Goal: Task Accomplishment & Management: Use online tool/utility

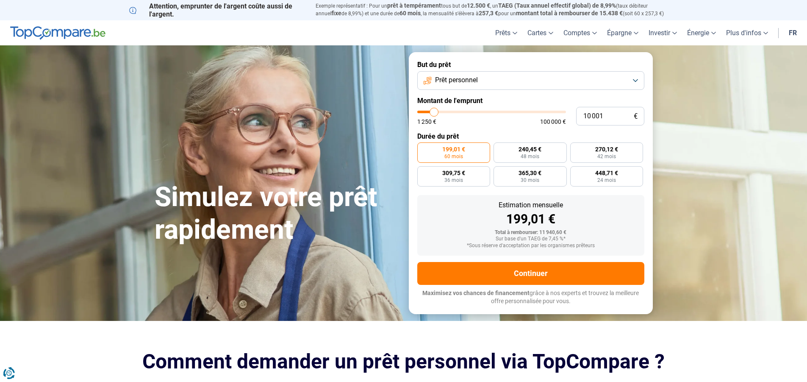
click at [637, 79] on button "Prêt personnel" at bounding box center [530, 80] width 227 height 19
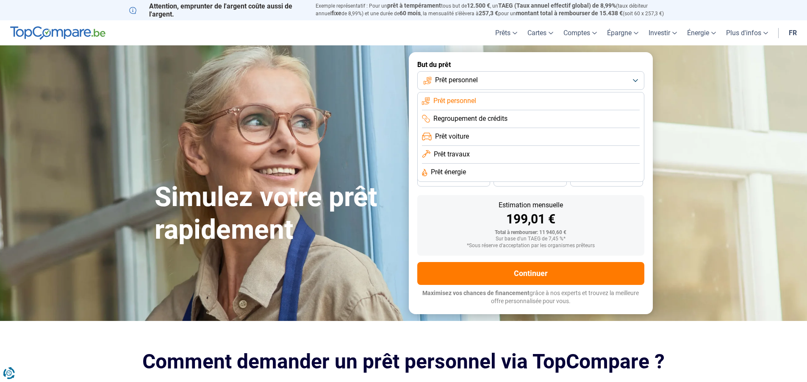
click at [637, 79] on button "Prêt personnel" at bounding box center [530, 80] width 227 height 19
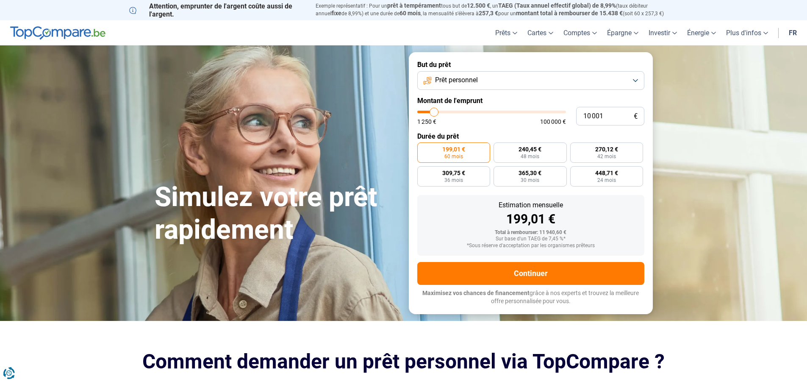
type input "9 750"
type input "9750"
type input "11 000"
type input "11000"
type input "12 000"
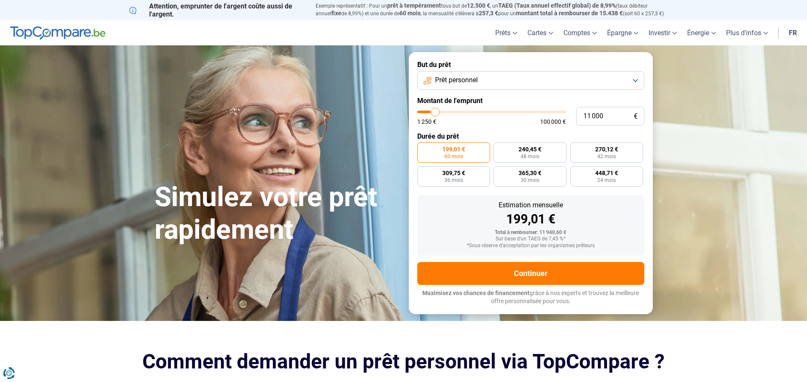
type input "12000"
type input "14 250"
type input "14250"
type input "14 500"
type input "14500"
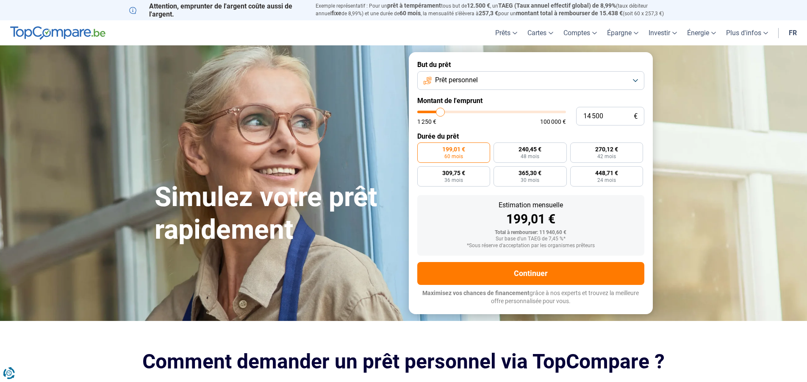
type input "16 250"
type input "16250"
type input "17 250"
type input "17250"
type input "18 000"
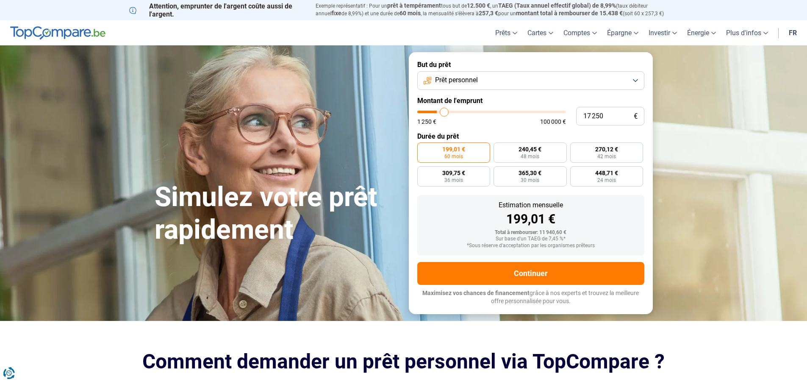
type input "18000"
type input "19 750"
type input "19750"
type input "20 000"
type input "20000"
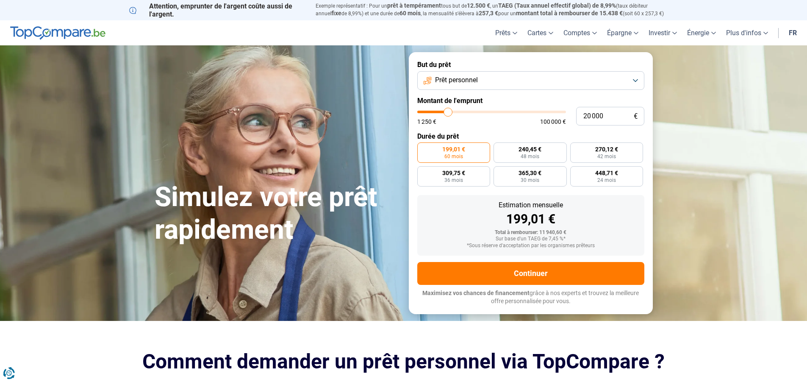
type input "20 750"
type input "20750"
type input "22 750"
type input "22750"
type input "23 250"
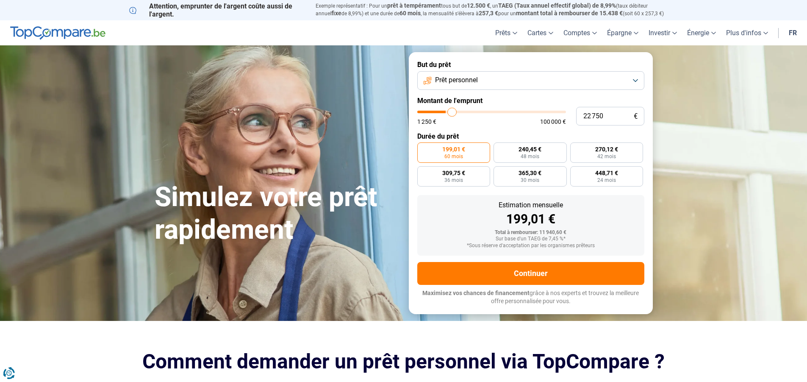
type input "23250"
type input "24 250"
type input "24250"
type input "25 750"
type input "25750"
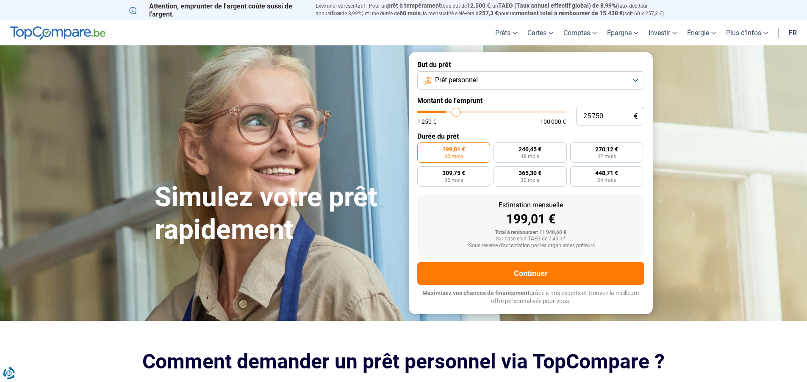
type input "26 750"
type input "26750"
type input "28 250"
type input "28250"
type input "29 500"
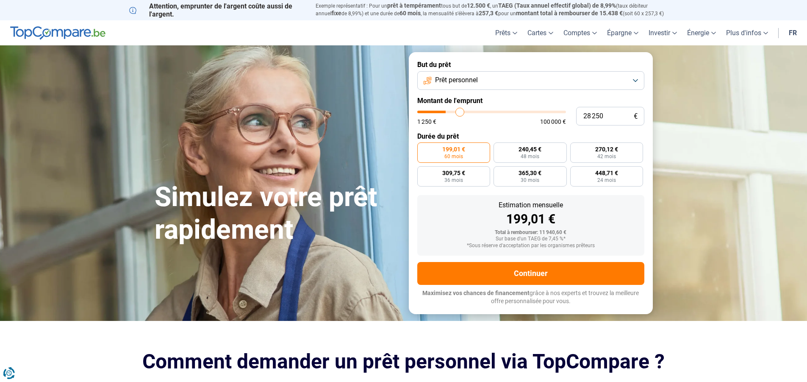
type input "29500"
type input "32 000"
type input "32000"
type input "32 750"
type input "32750"
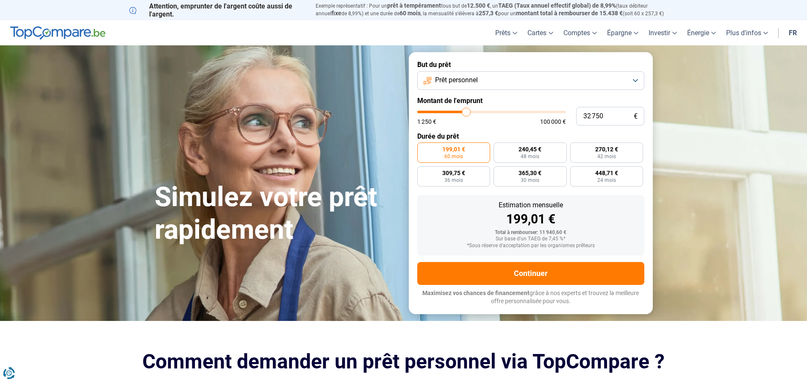
type input "33 250"
type input "33250"
type input "35 750"
type input "35750"
type input "37 750"
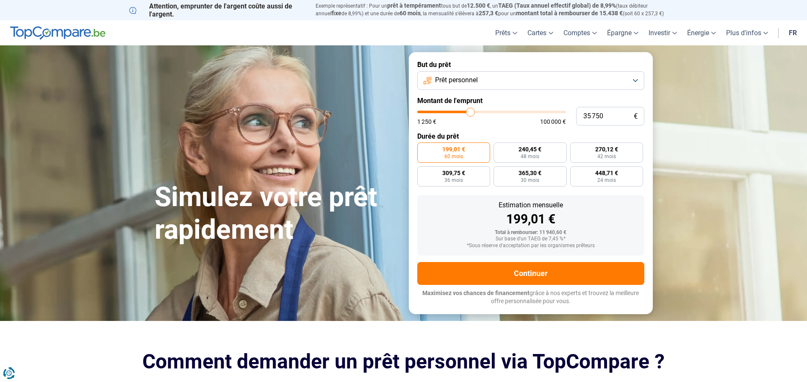
type input "37750"
type input "38 750"
type input "38750"
type input "39 750"
type input "39750"
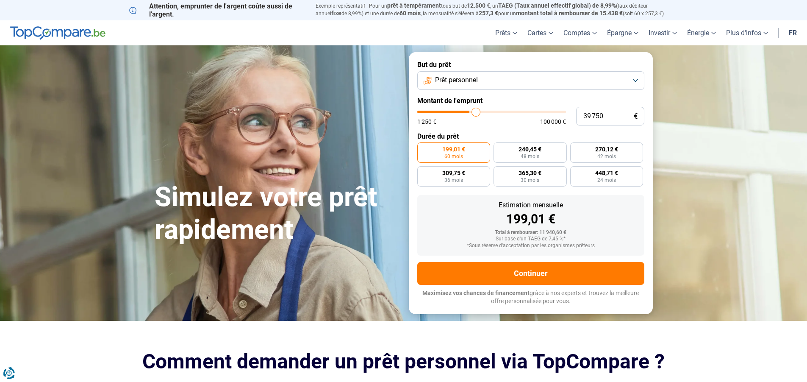
type input "40 250"
type input "40250"
type input "42 250"
type input "42250"
type input "42 500"
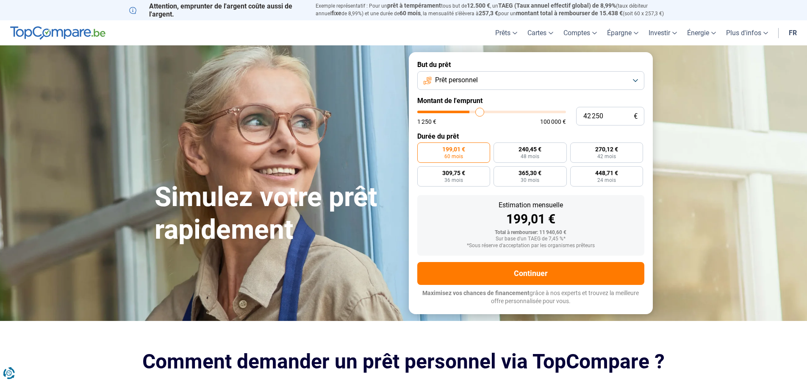
type input "42500"
type input "43 500"
type input "43500"
type input "44 000"
type input "44000"
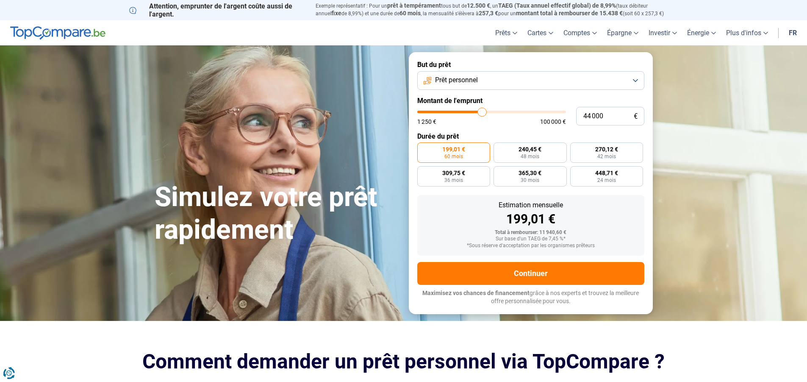
type input "44 500"
type input "44500"
type input "46 000"
type input "46000"
type input "47 250"
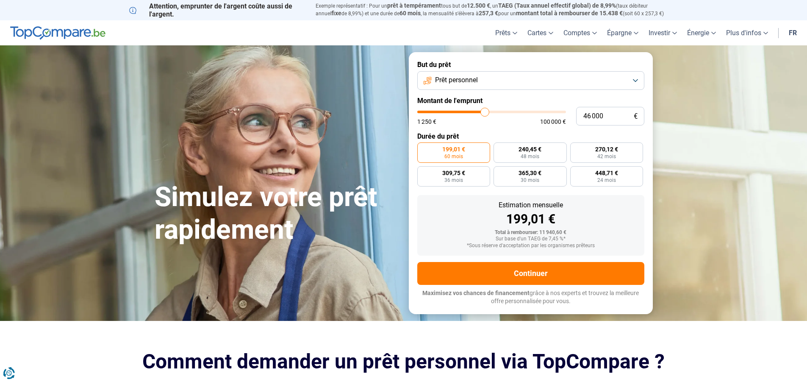
type input "47250"
type input "47 500"
type input "47500"
type input "49 750"
type input "49750"
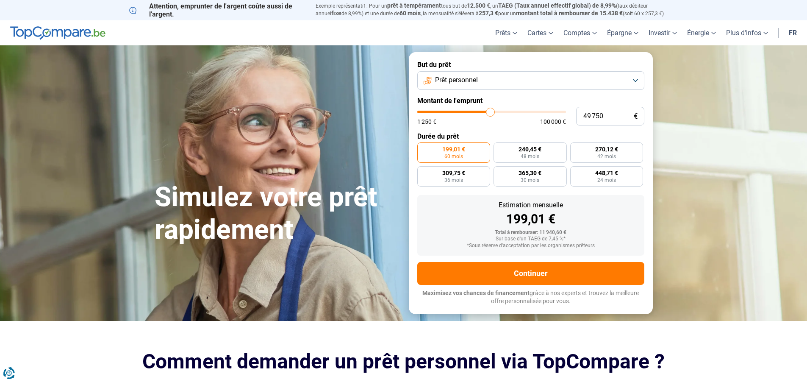
type input "50 000"
type input "50000"
type input "50 500"
type input "50500"
type input "52 750"
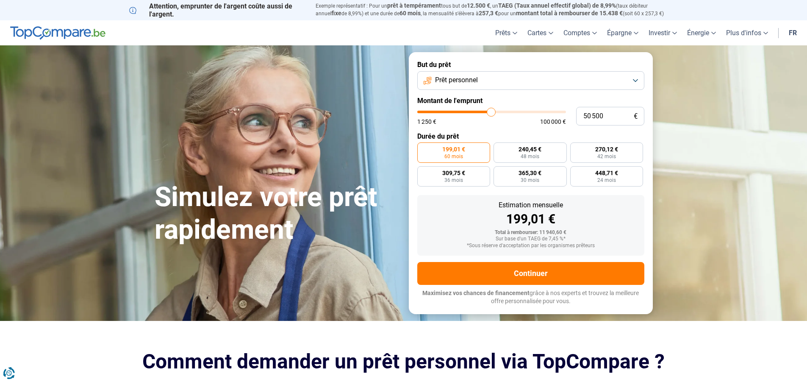
type input "52750"
type input "53 000"
type input "53000"
type input "52 750"
type input "52750"
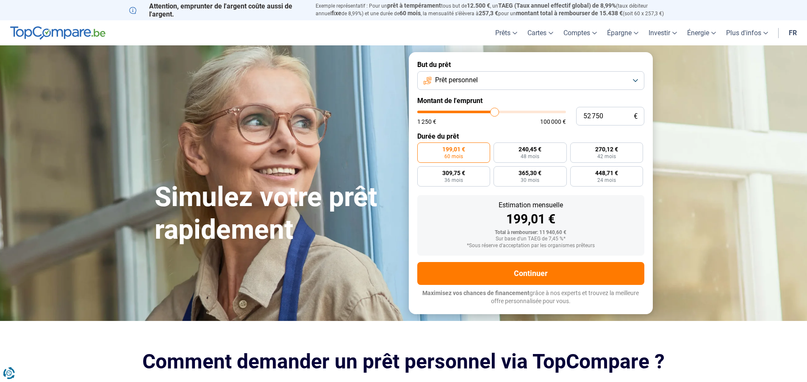
type input "51 750"
type input "51750"
type input "51 500"
type input "51500"
type input "50 500"
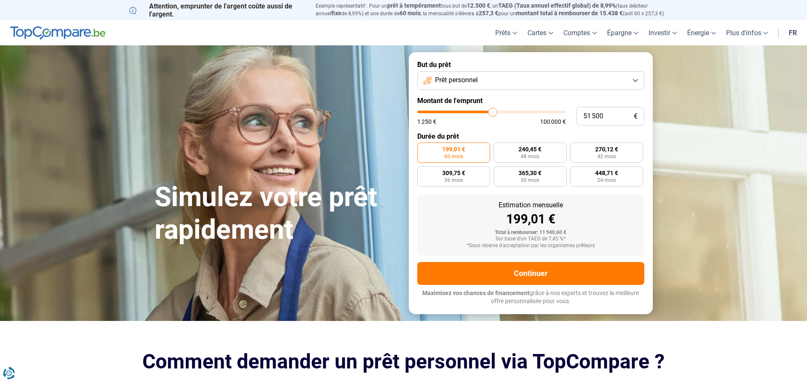
type input "50500"
type input "49 750"
type input "49750"
type input "49 500"
type input "49500"
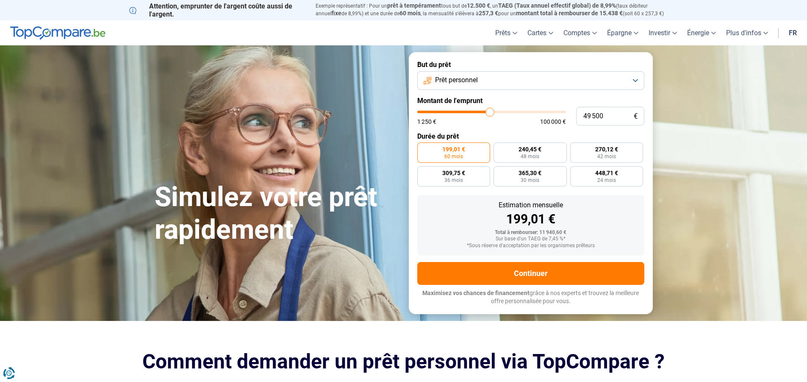
type input "50 250"
type input "50250"
type input "50 500"
type input "50500"
type input "51 000"
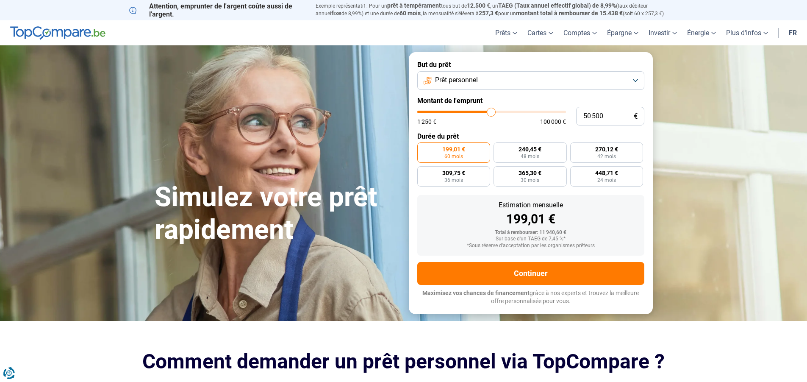
type input "51000"
type input "51 250"
type input "51250"
type input "51 750"
type input "51750"
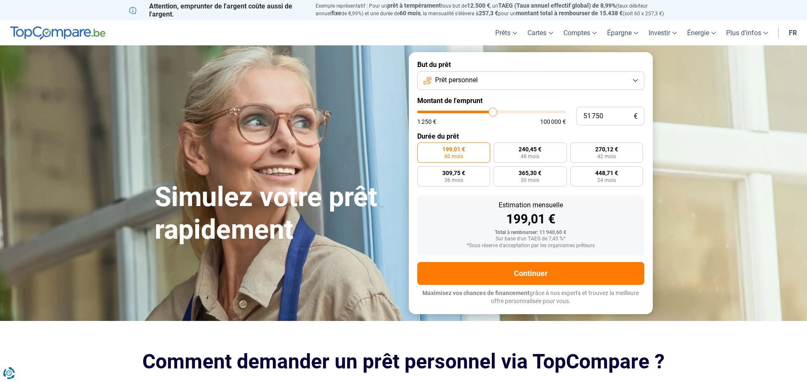
type input "51 500"
type input "51500"
type input "51 250"
type input "51250"
type input "51 000"
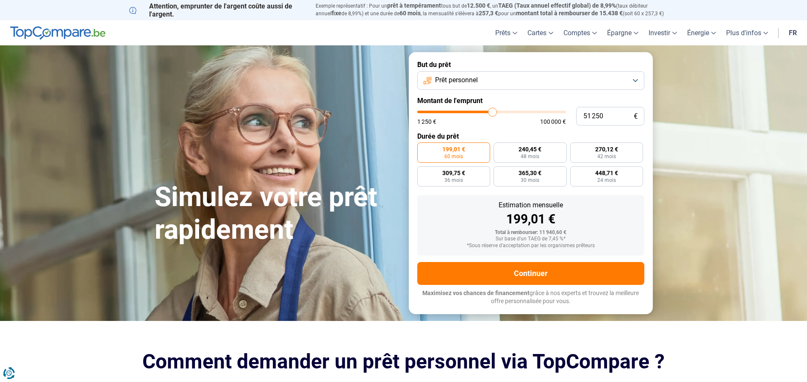
type input "51000"
type input "50 500"
drag, startPoint x: 432, startPoint y: 112, endPoint x: 491, endPoint y: 116, distance: 59.0
type input "50500"
click at [491, 113] on input "range" at bounding box center [491, 112] width 149 height 3
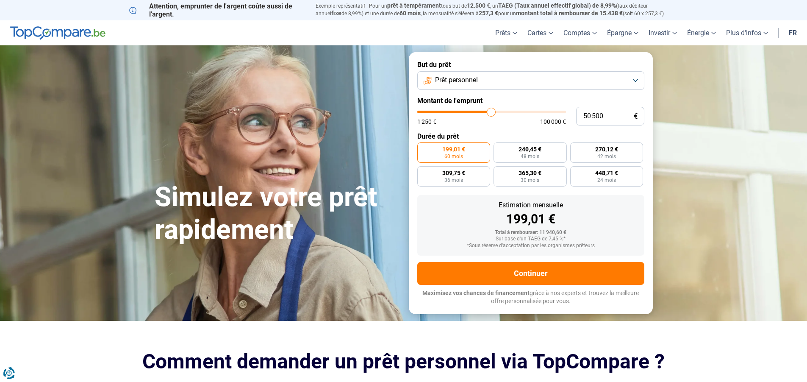
radio input "false"
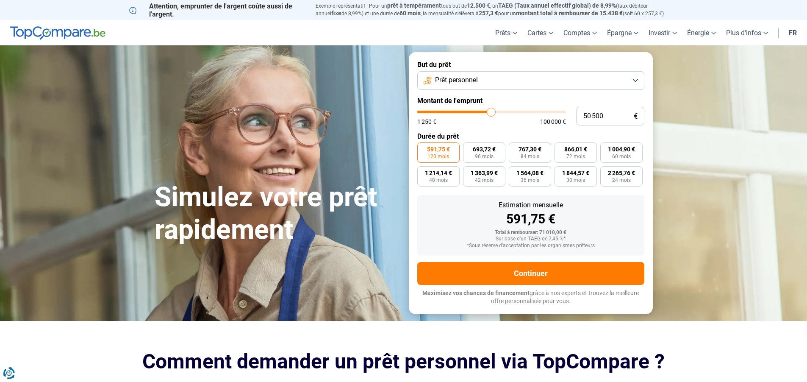
click at [434, 149] on span "591,75 €" at bounding box center [438, 149] width 23 height 6
click at [423, 148] on input "591,75 € 120 mois" at bounding box center [420, 145] width 6 height 6
